Goal: Information Seeking & Learning: Learn about a topic

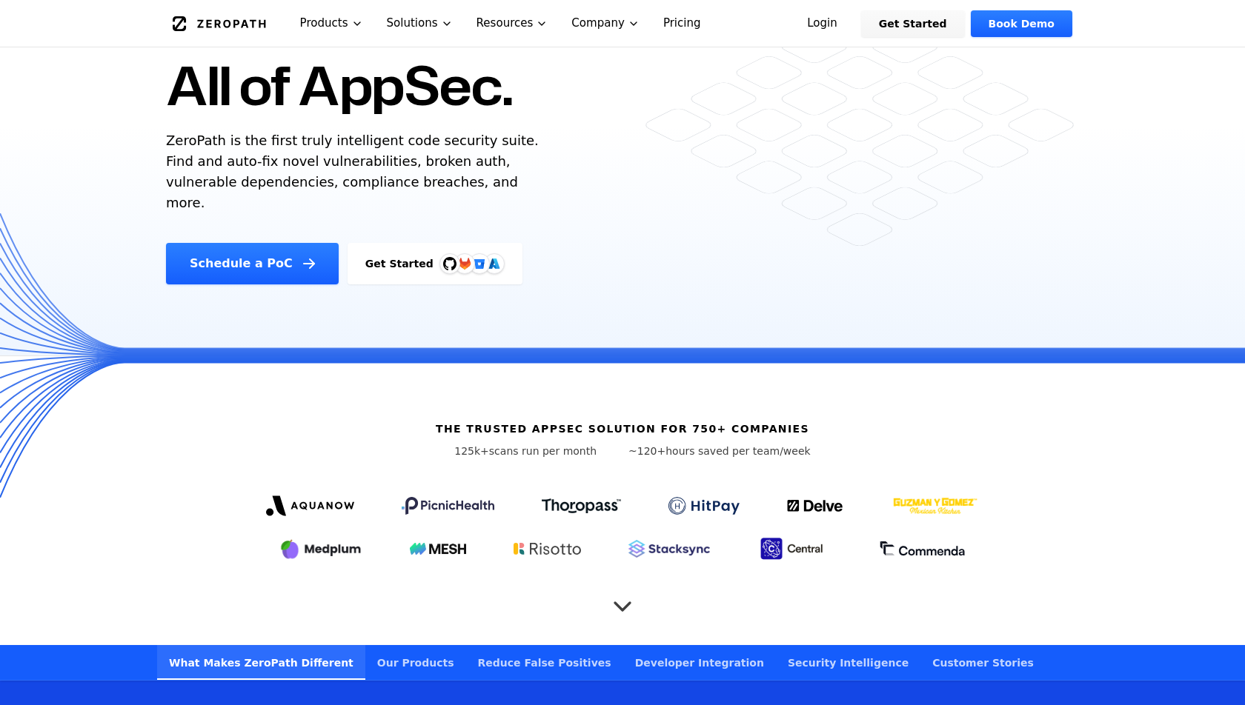
scroll to position [187, 0]
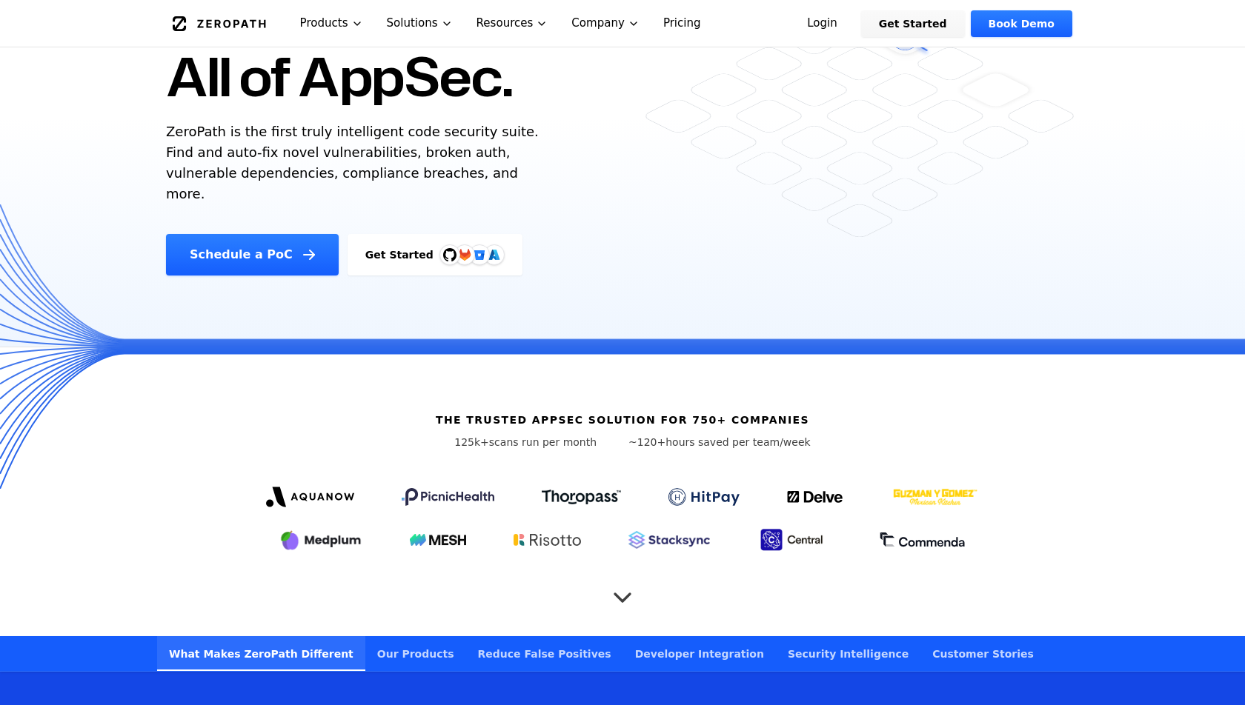
click at [617, 577] on icon "Scroll to next section" at bounding box center [623, 592] width 30 height 30
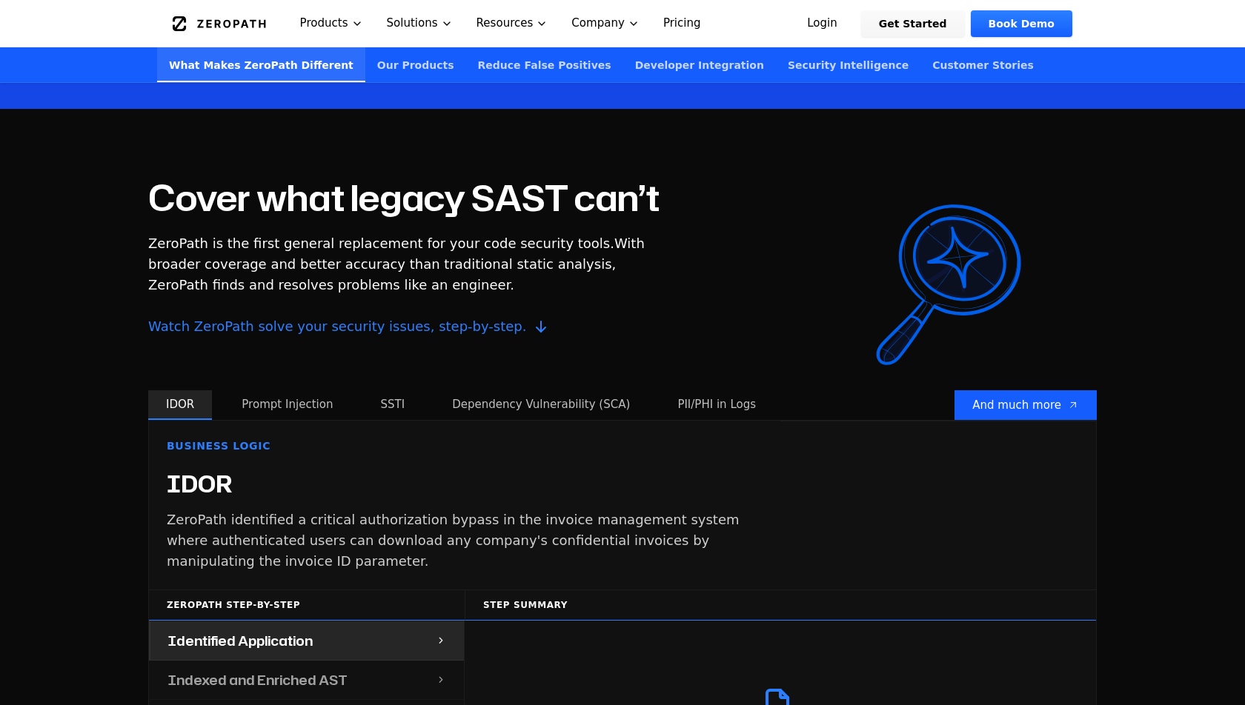
scroll to position [1208, 0]
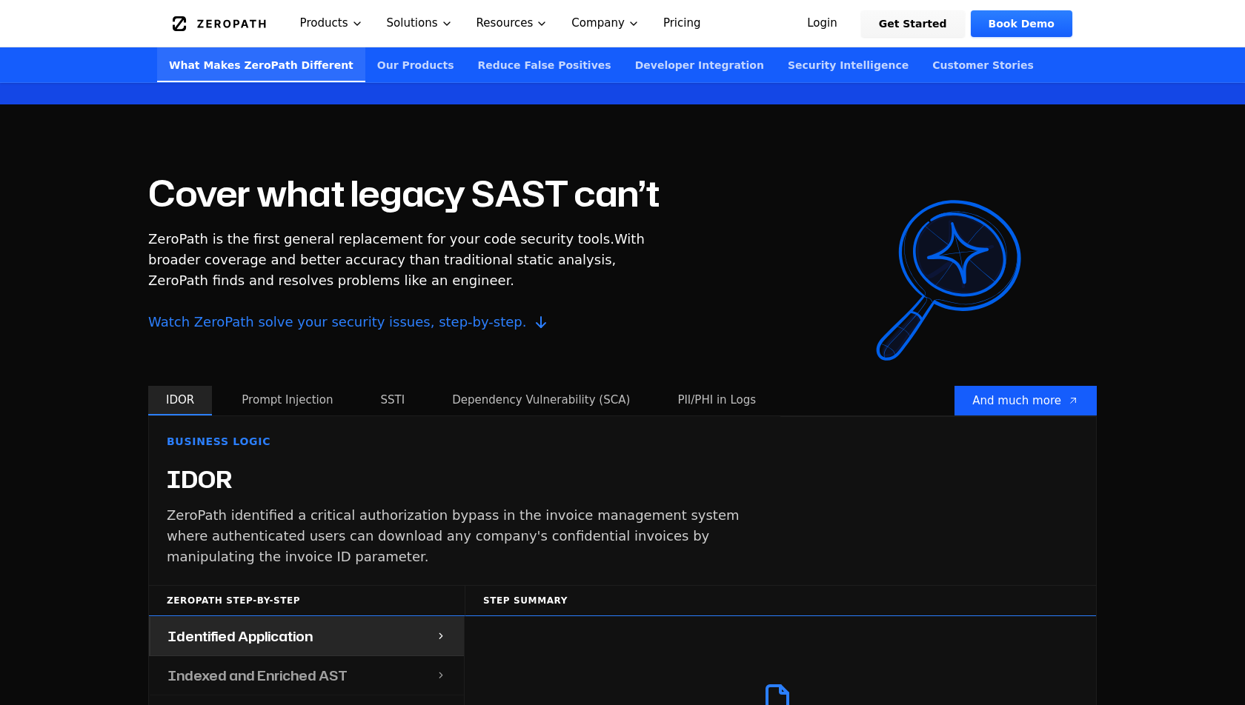
click at [273, 393] on button "Prompt Injection" at bounding box center [287, 401] width 127 height 30
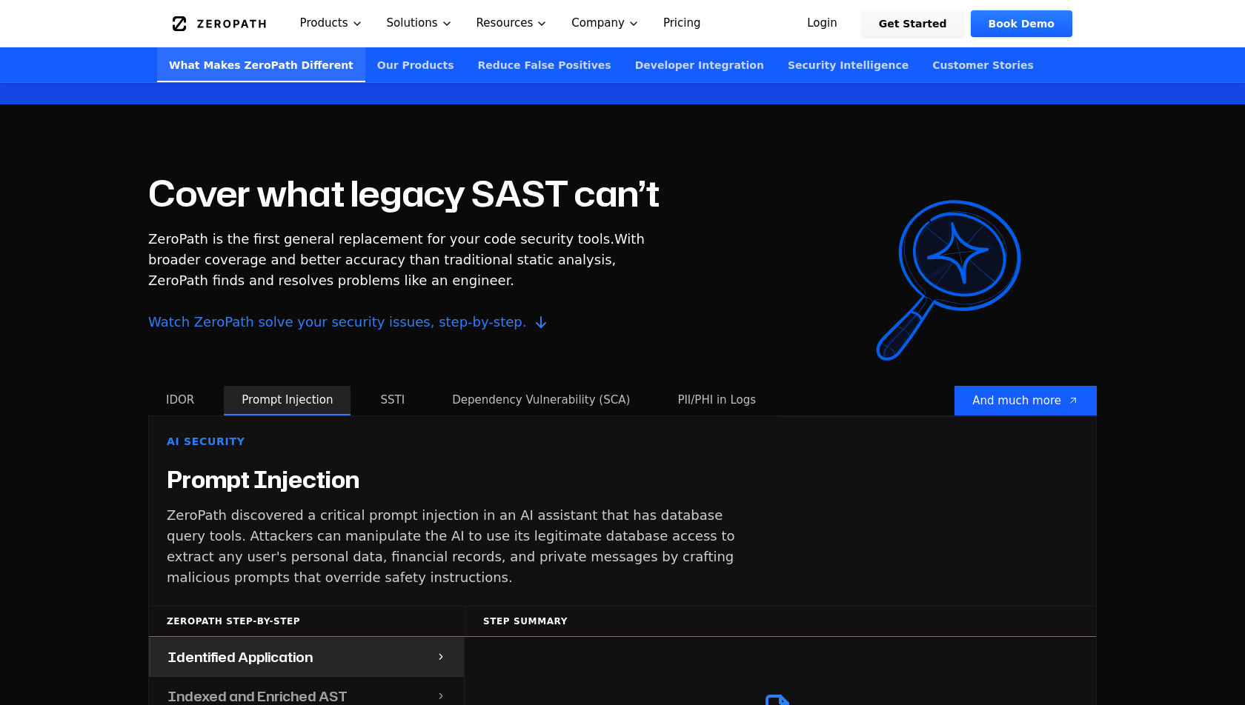
click at [365, 362] on div "Cover what legacy SAST can’t ZeroPath is the first general replacement for your…" at bounding box center [403, 281] width 511 height 210
click at [371, 386] on button "SSTI" at bounding box center [392, 401] width 60 height 30
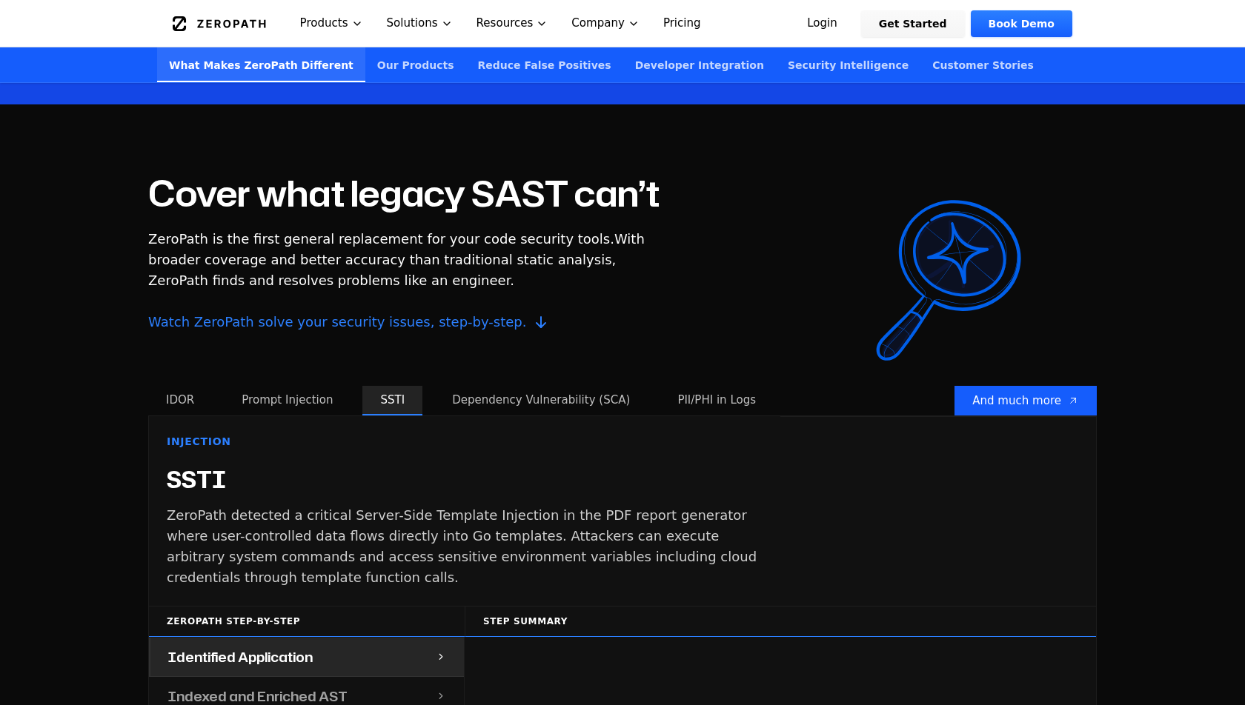
click at [465, 386] on button "Dependency Vulnerability (SCA)" at bounding box center [540, 401] width 213 height 30
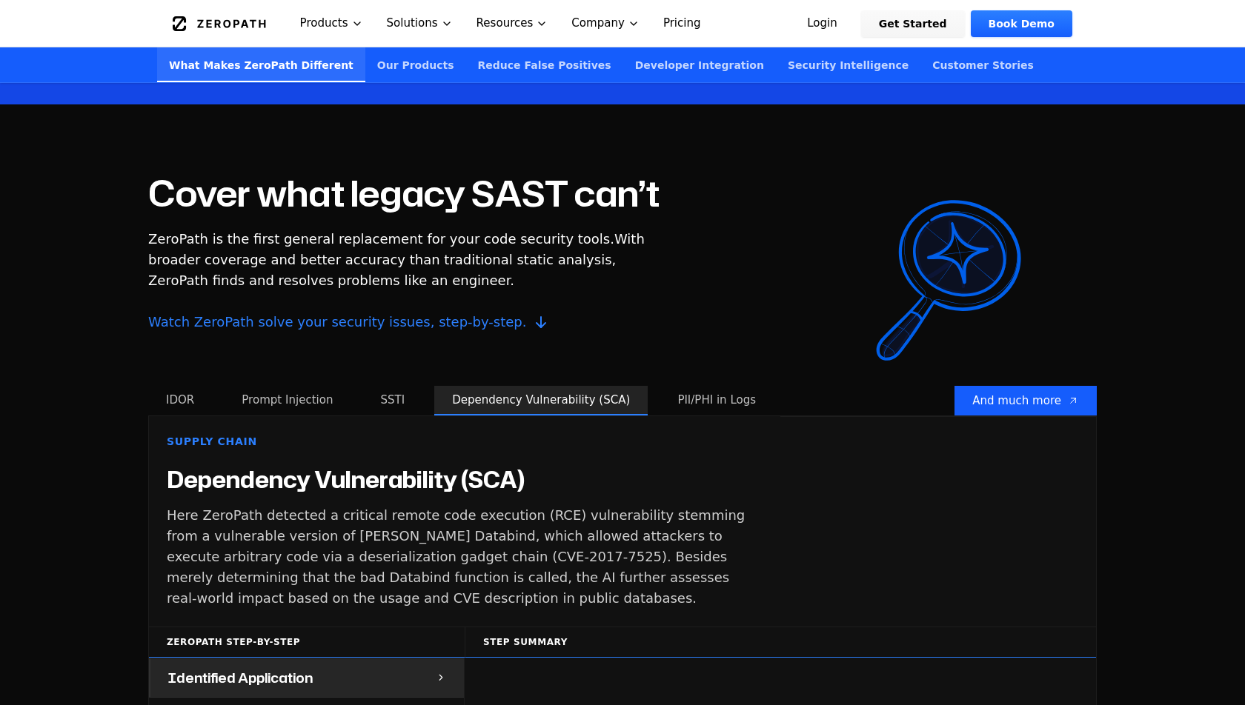
click at [365, 386] on button "SSTI" at bounding box center [392, 401] width 60 height 30
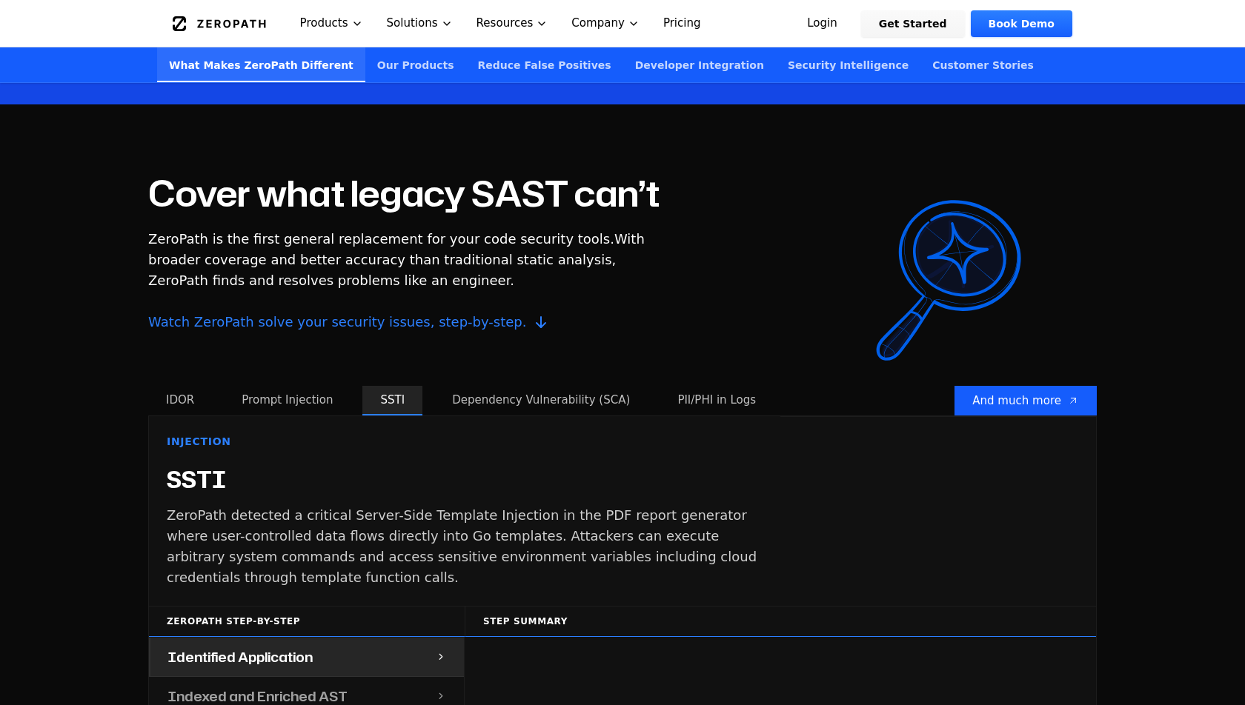
click at [319, 386] on button "Prompt Injection" at bounding box center [287, 401] width 127 height 30
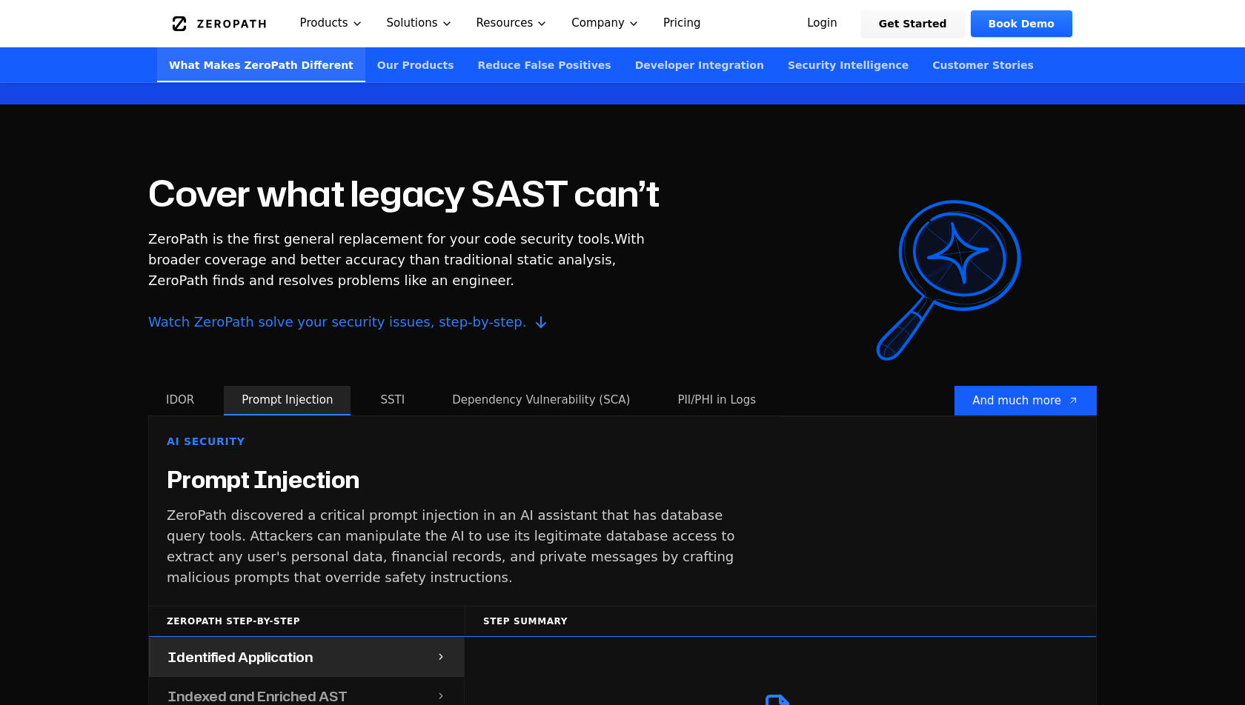
click at [189, 388] on button "IDOR" at bounding box center [180, 401] width 64 height 30
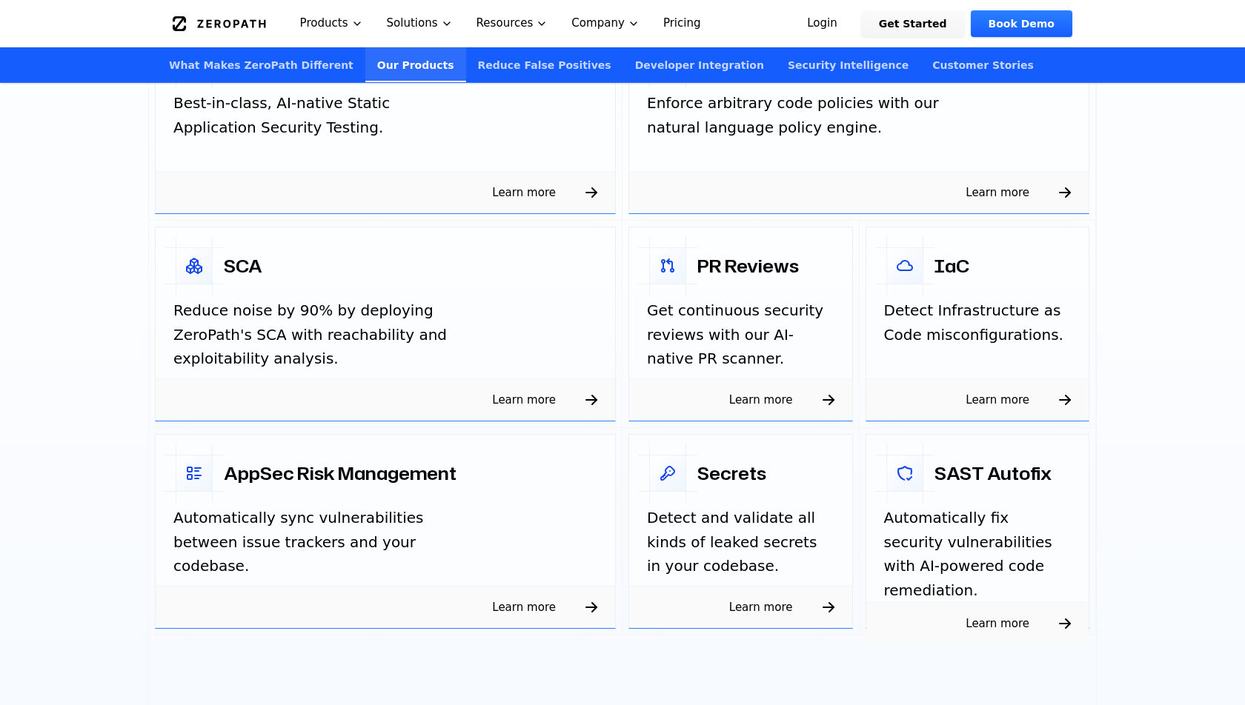
scroll to position [2408, 0]
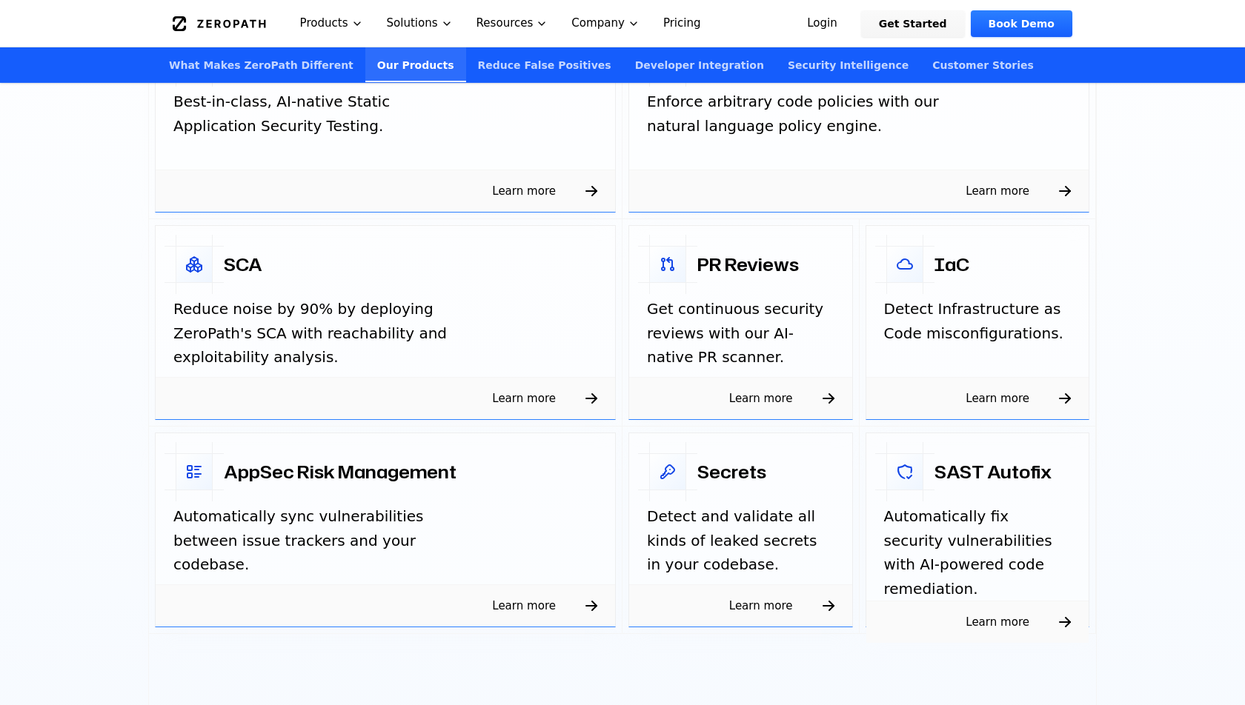
click at [383, 330] on p "Reduce noise by 90% by deploying ZeroPath's SCA with reachability and exploitab…" at bounding box center [321, 333] width 296 height 73
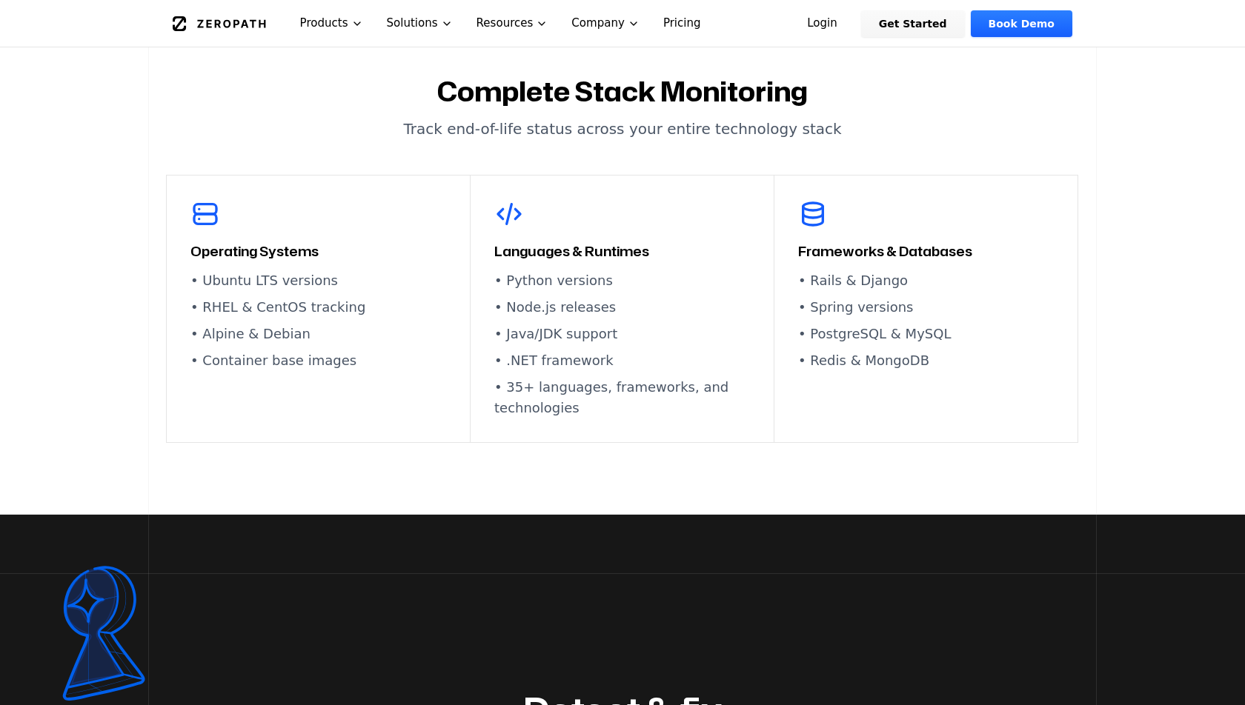
scroll to position [2877, 0]
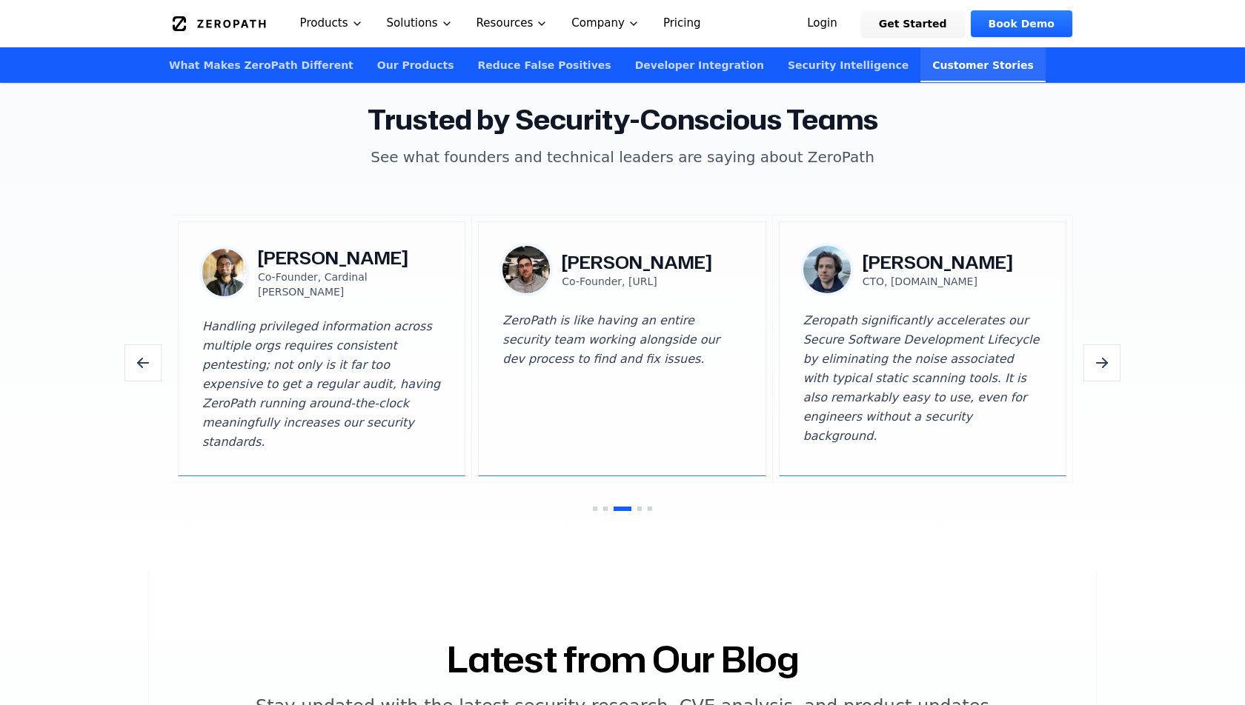
scroll to position [4374, 0]
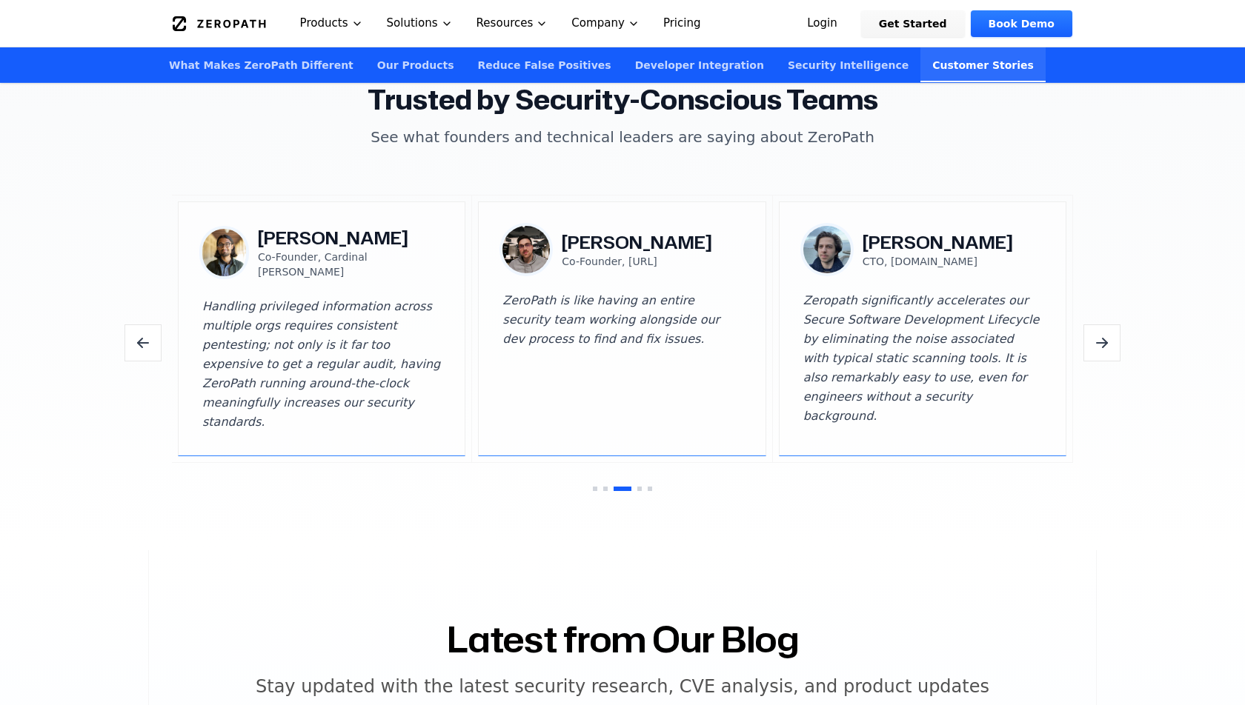
click at [1103, 334] on icon "Next testimonials" at bounding box center [1102, 343] width 18 height 18
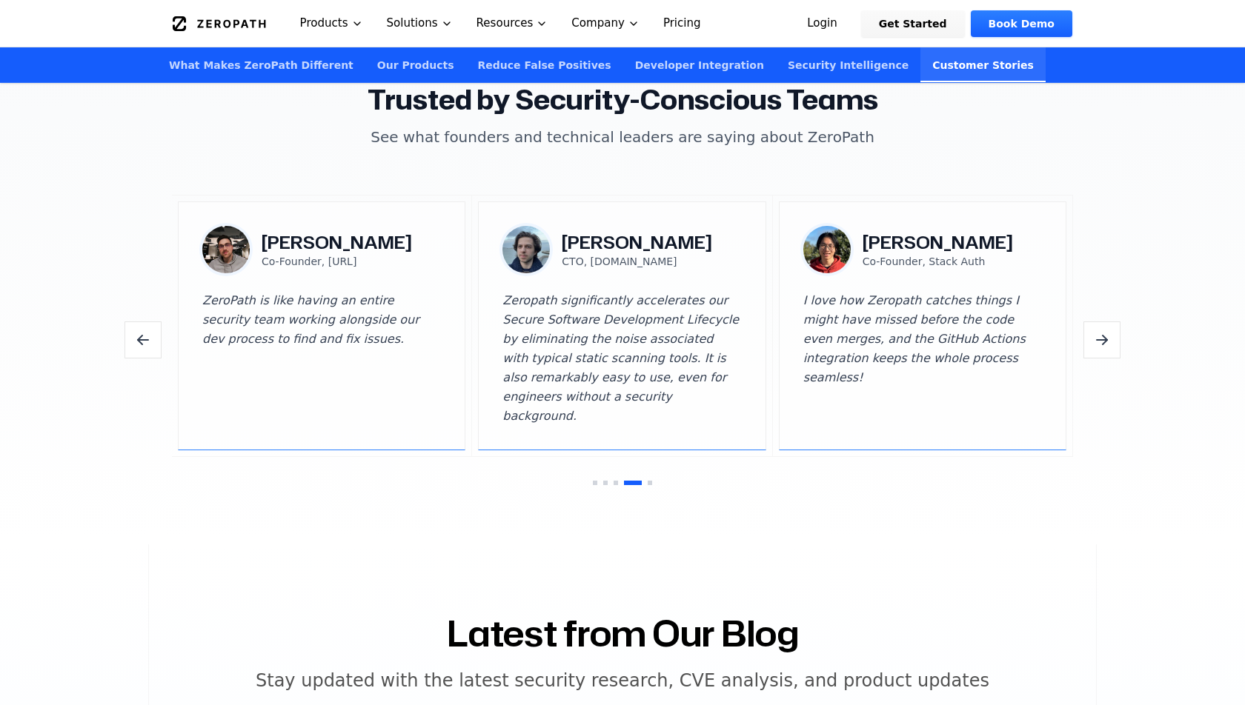
click at [1103, 331] on icon "Next testimonials" at bounding box center [1102, 340] width 18 height 18
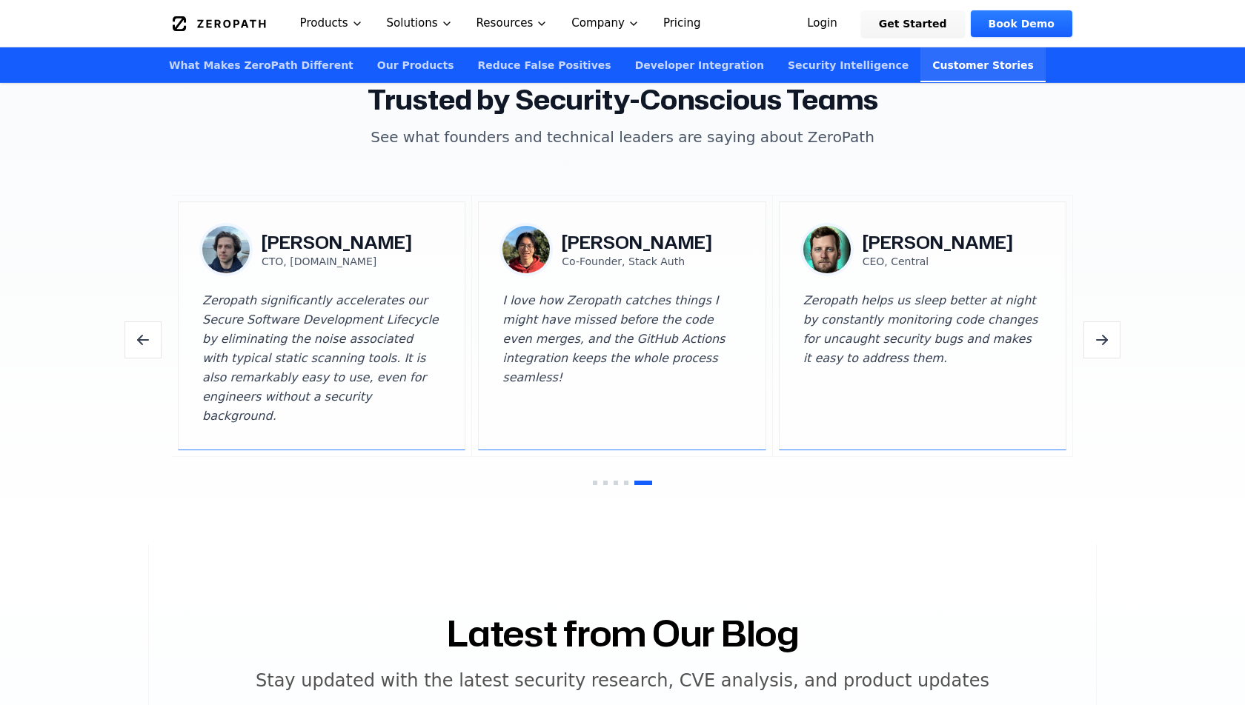
click at [1103, 331] on icon "Next testimonials" at bounding box center [1102, 340] width 18 height 18
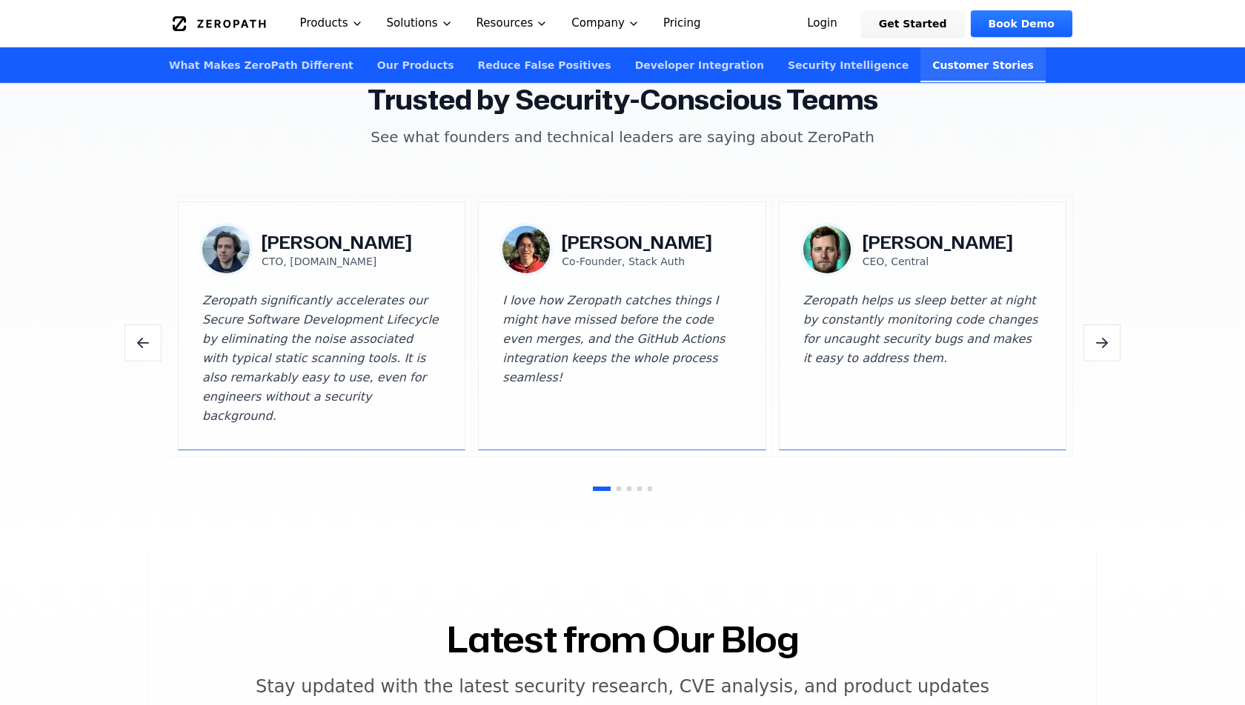
click at [1103, 334] on icon "Next testimonials" at bounding box center [1102, 343] width 18 height 18
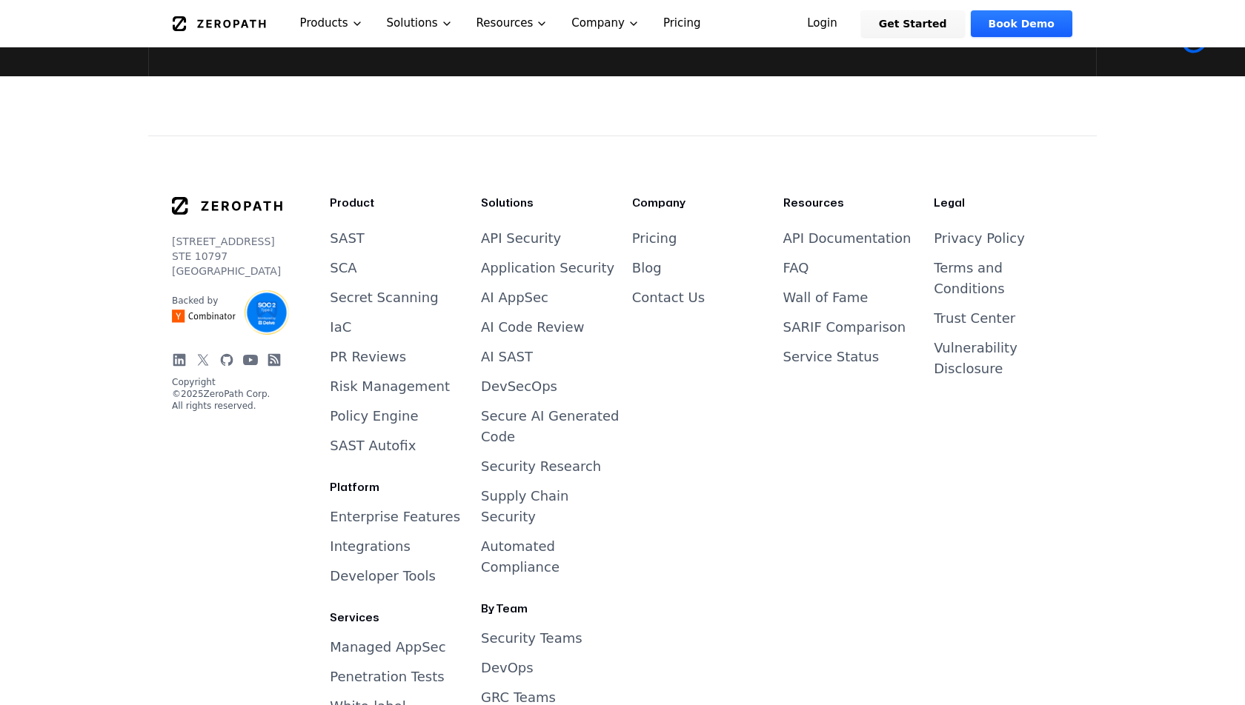
scroll to position [6112, 0]
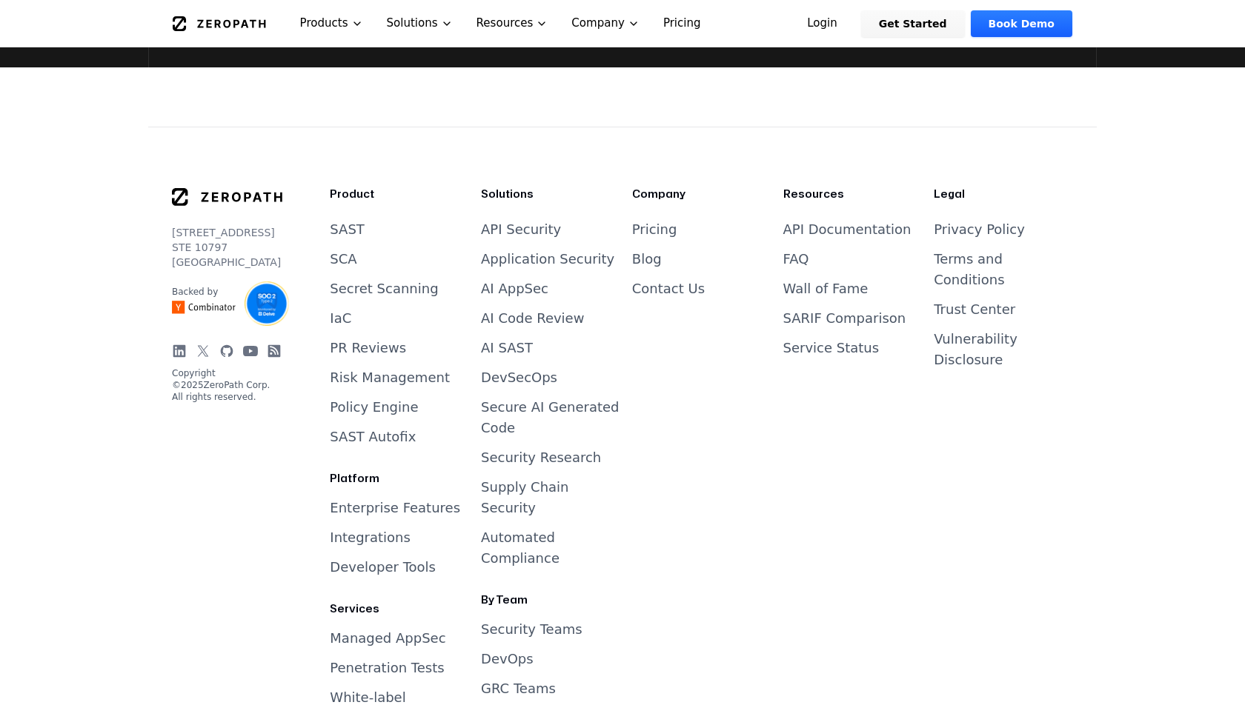
click at [539, 281] on link "AI AppSec" at bounding box center [514, 289] width 67 height 16
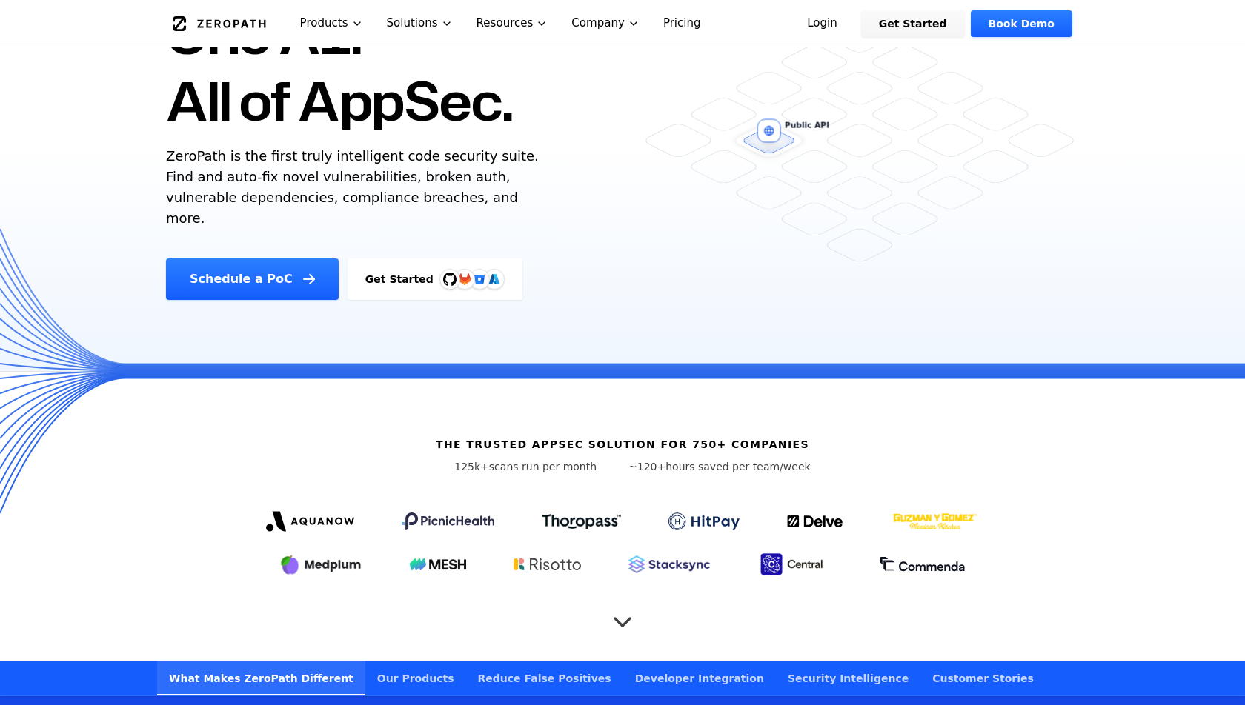
scroll to position [0, 0]
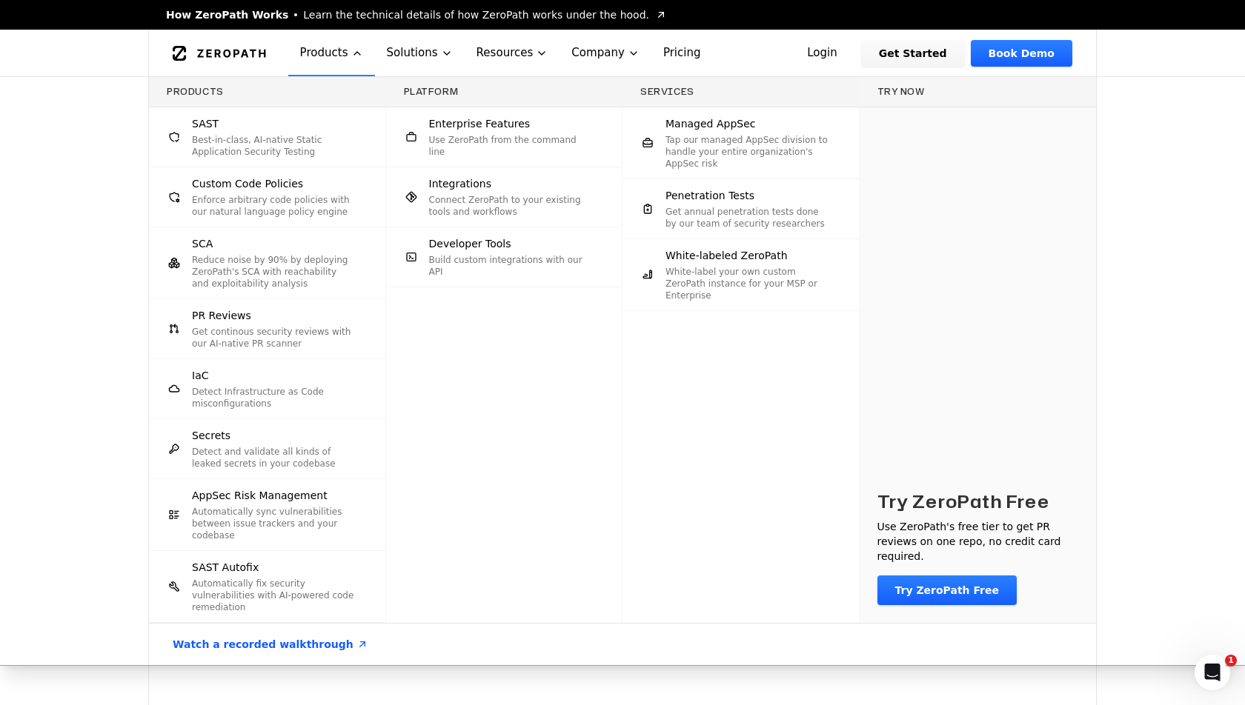
click at [431, 136] on p "Use ZeroPath from the command line" at bounding box center [511, 146] width 164 height 24
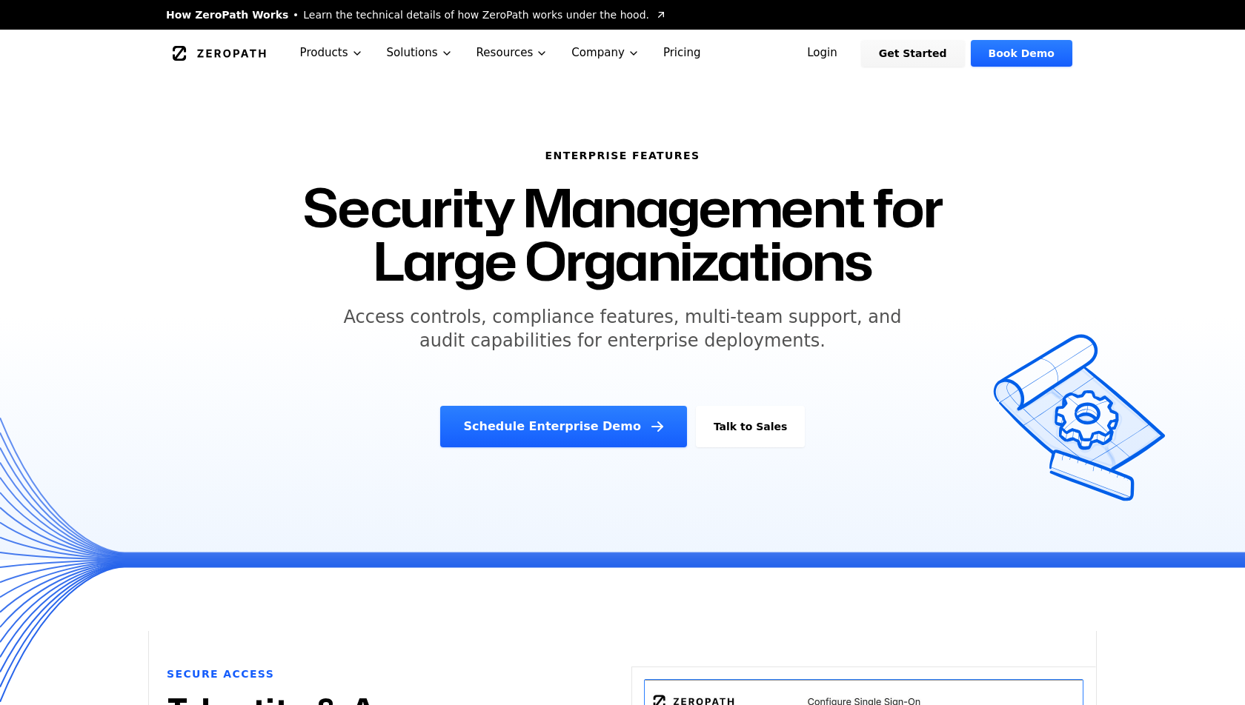
click at [211, 59] on icon "Global" at bounding box center [219, 53] width 93 height 15
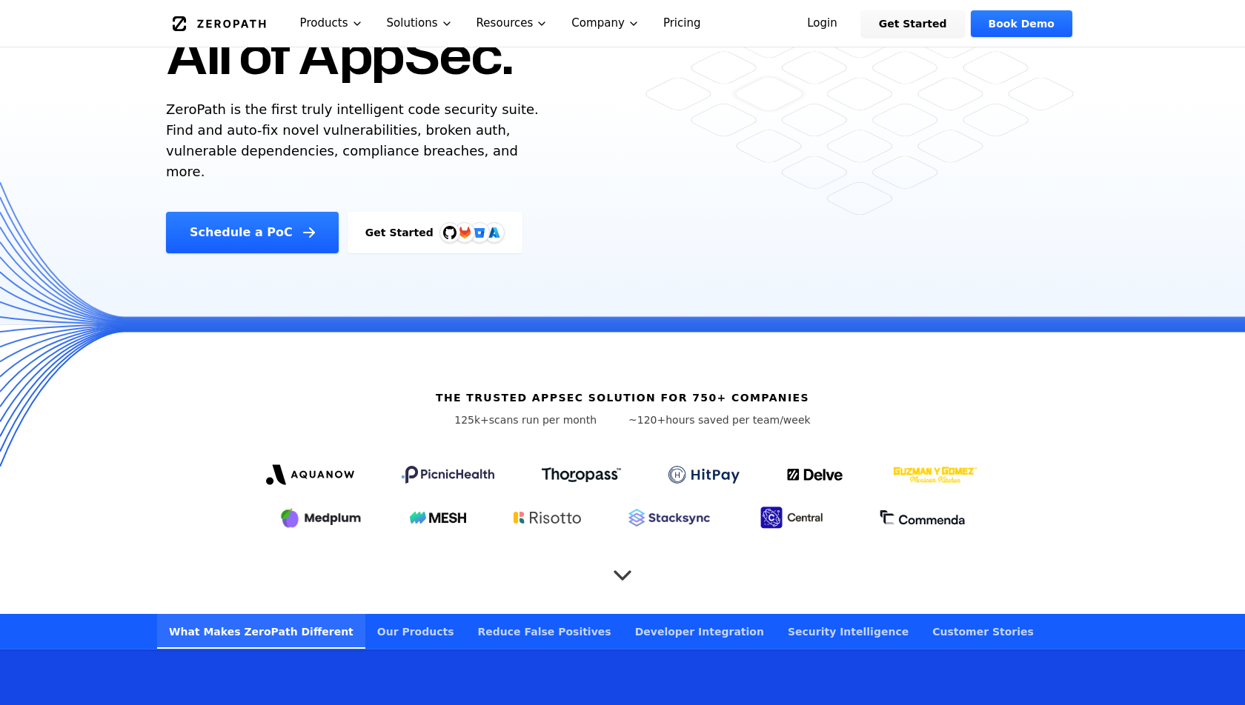
scroll to position [230, 0]
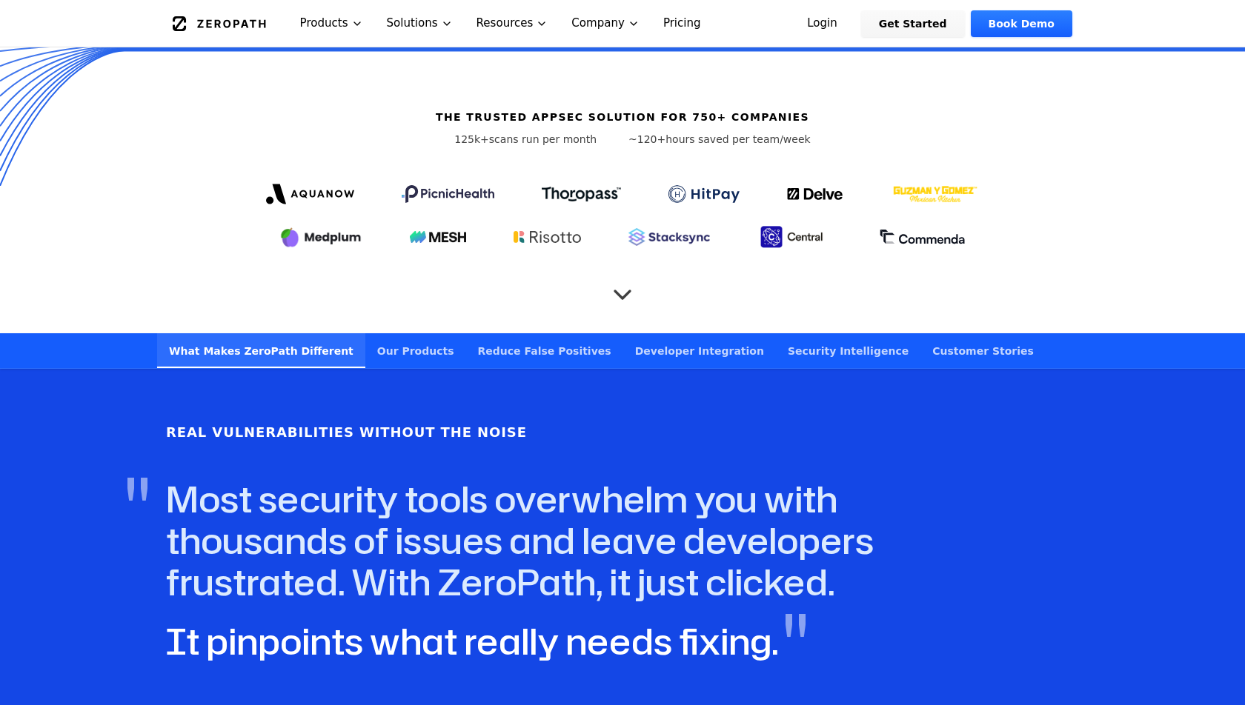
click at [497, 333] on link "Reduce False Positives" at bounding box center [544, 350] width 157 height 35
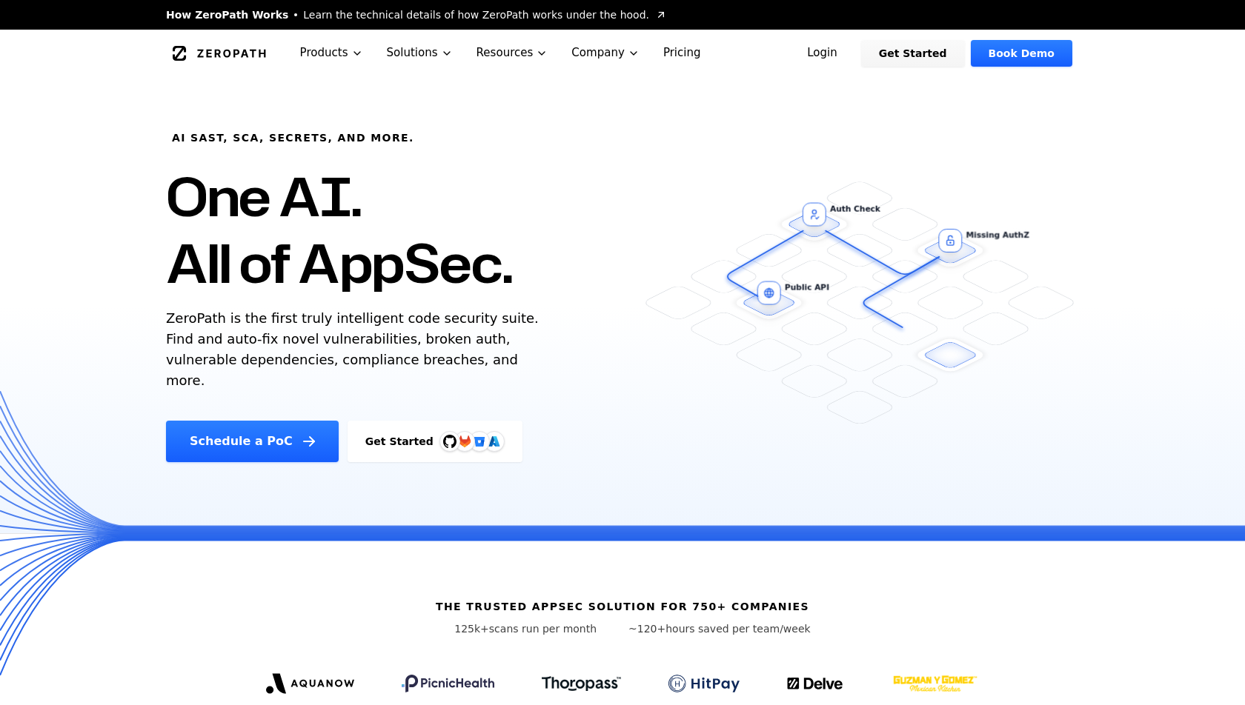
click at [244, 56] on icon "Global" at bounding box center [219, 53] width 93 height 15
